Goal: Find specific page/section: Find specific page/section

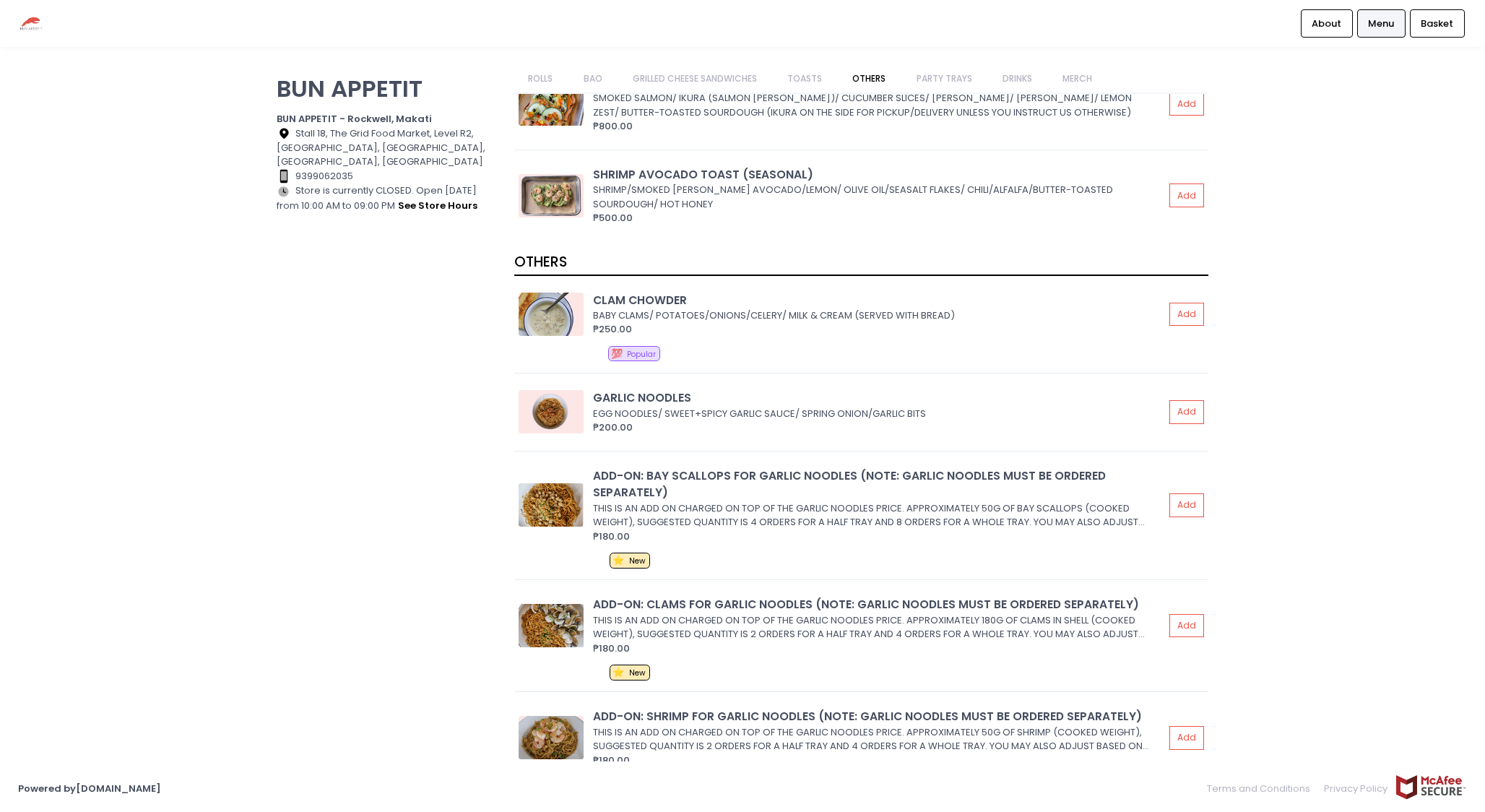
scroll to position [2078, 0]
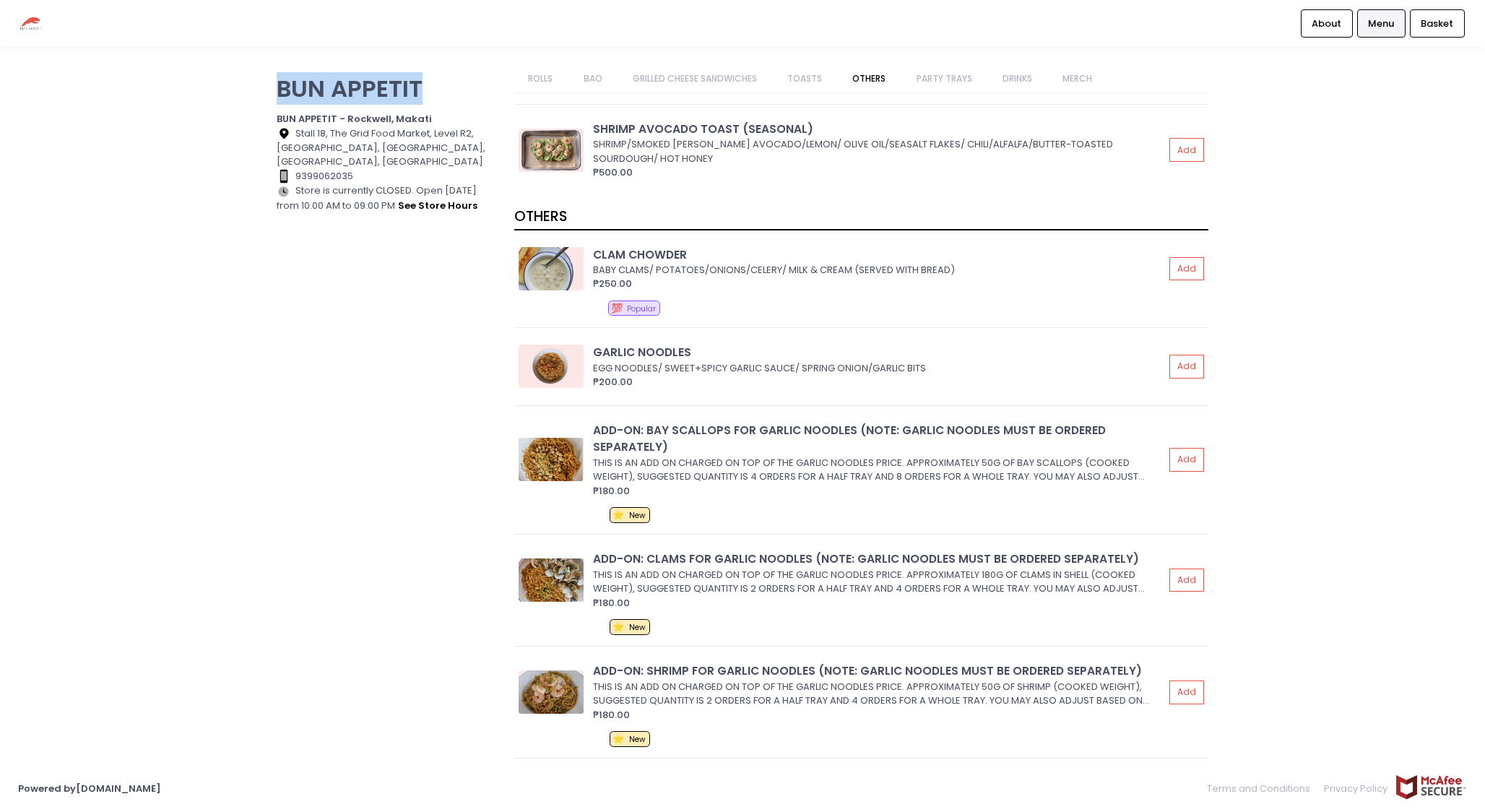
drag, startPoint x: 429, startPoint y: 92, endPoint x: 265, endPoint y: 88, distance: 164.0
click at [264, 88] on div "BUN APPETIT BUN APPETIT - Rockwell, Makati Location Created with Sketch. Stall …" at bounding box center [743, 406] width 968 height 682
copy p "BUN APPETIT"
